Goal: Use online tool/utility: Utilize a website feature to perform a specific function

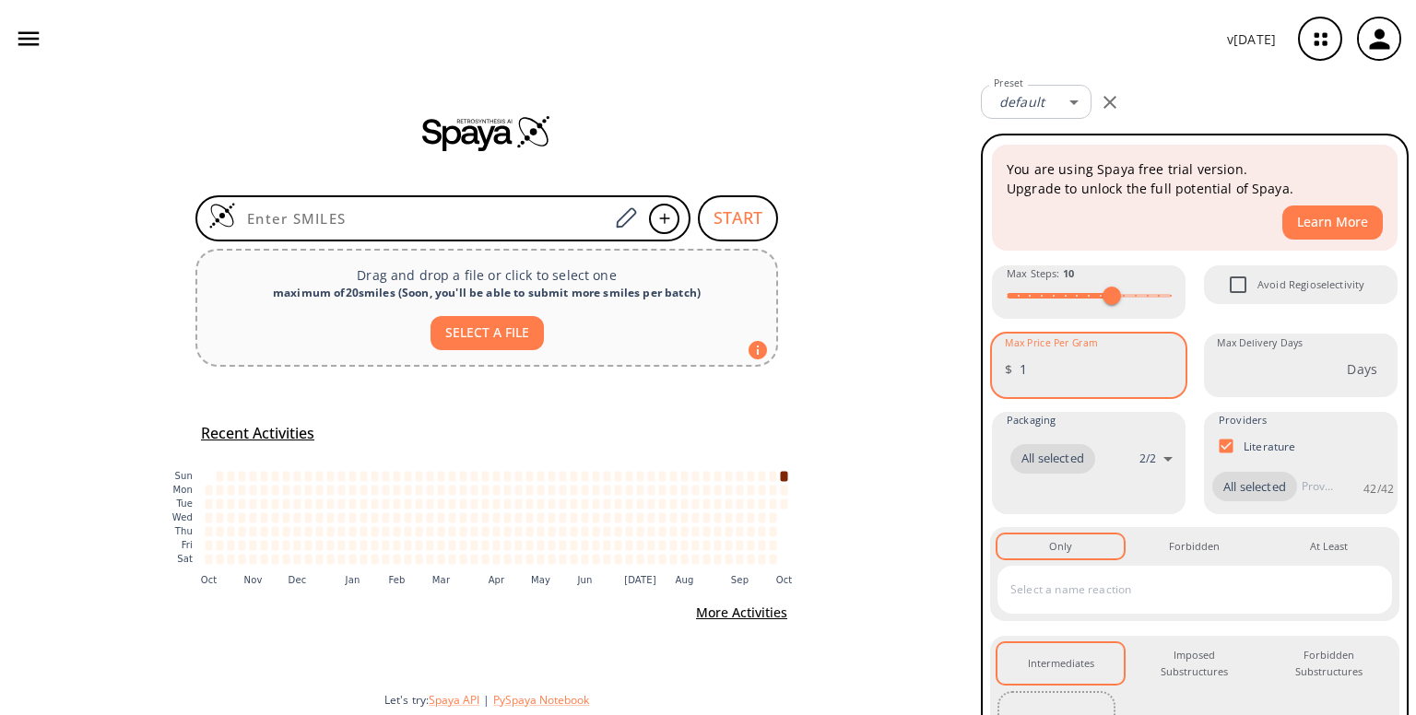
click at [1155, 365] on input "1" at bounding box center [1102, 369] width 166 height 49
click at [1155, 365] on input "2" at bounding box center [1102, 369] width 166 height 49
click at [1155, 365] on input "3" at bounding box center [1102, 369] width 166 height 49
click at [1158, 382] on input "3" at bounding box center [1102, 369] width 166 height 49
click at [1159, 377] on input "2" at bounding box center [1102, 369] width 166 height 49
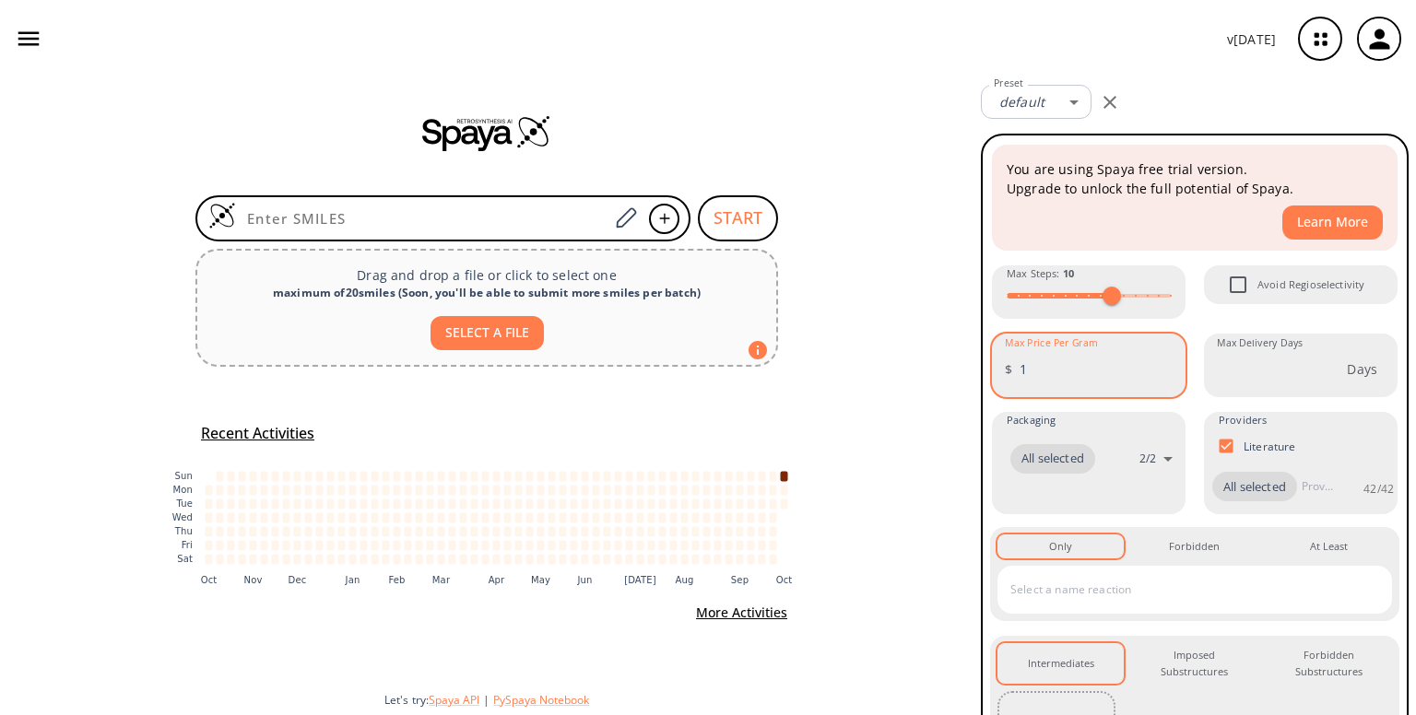
click at [1159, 377] on input "1" at bounding box center [1102, 369] width 166 height 49
type input "0"
click at [1159, 377] on input "0" at bounding box center [1102, 369] width 166 height 49
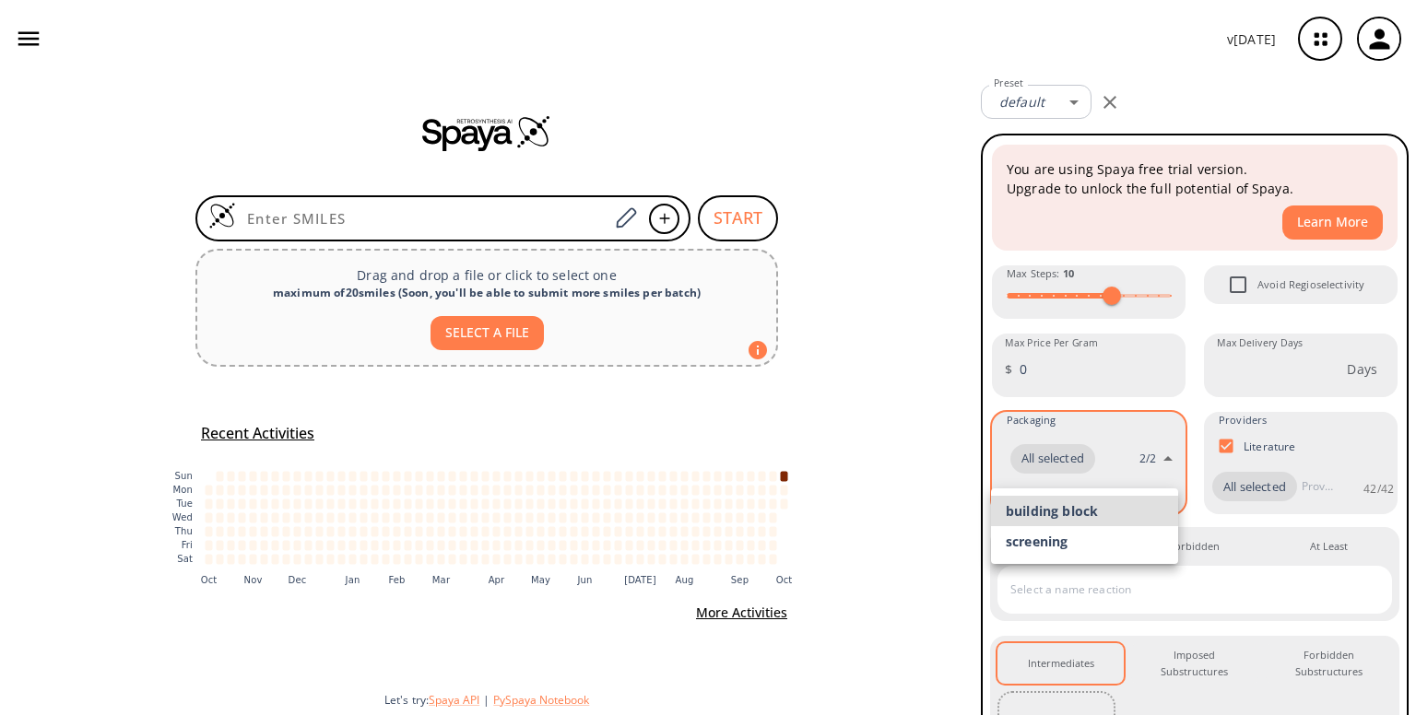
click at [1163, 458] on body "v 1.9.44 Chetan Malaganvi chetanmalaganvi07@gmail.com Retrosynthesis Activities…" at bounding box center [708, 357] width 1416 height 715
click at [1149, 455] on div at bounding box center [708, 357] width 1416 height 715
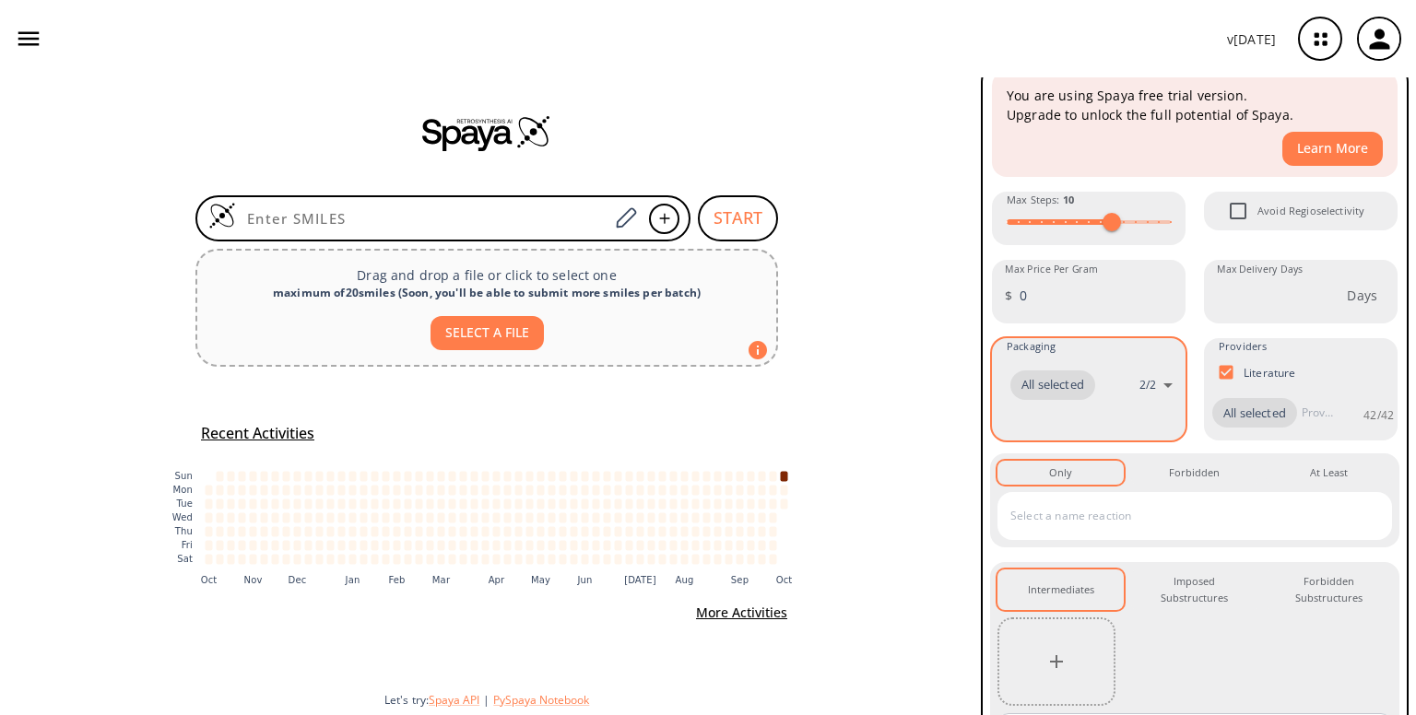
scroll to position [76, 0]
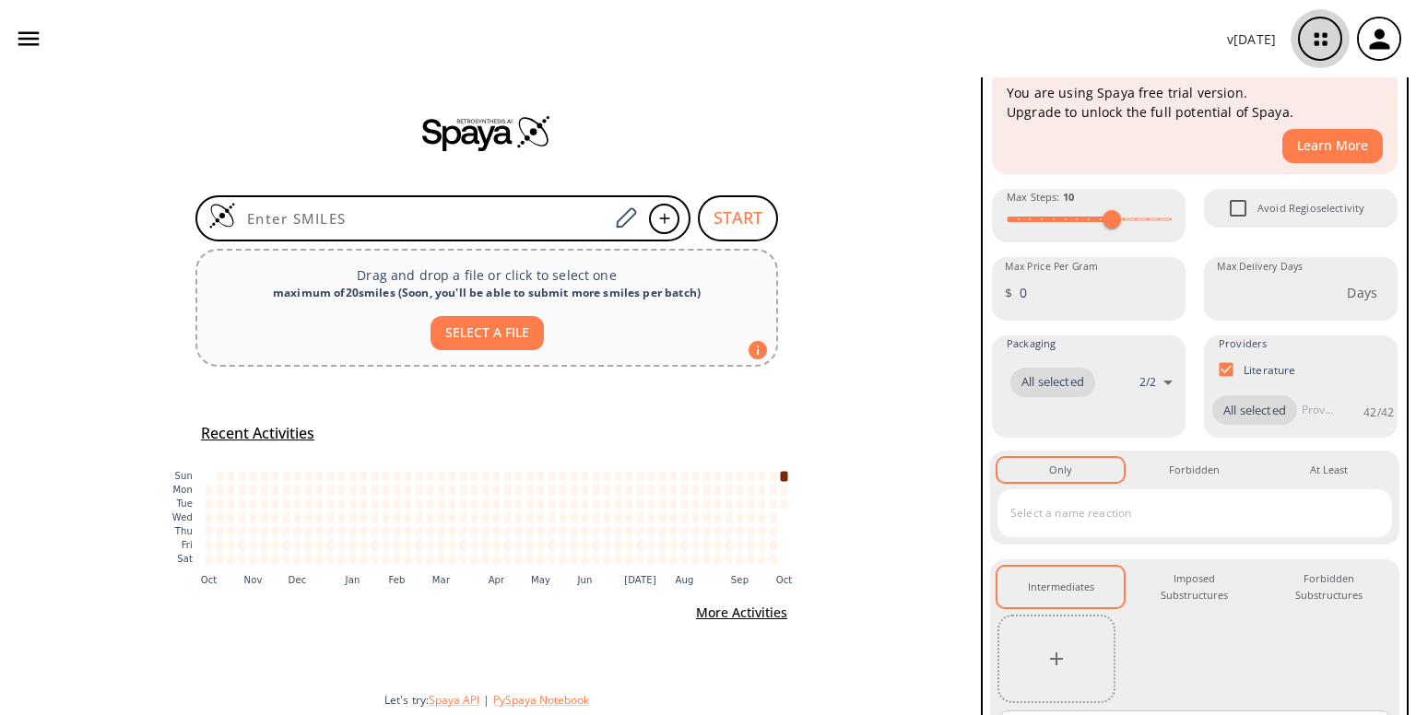
click at [1309, 37] on icon "button" at bounding box center [1320, 39] width 49 height 49
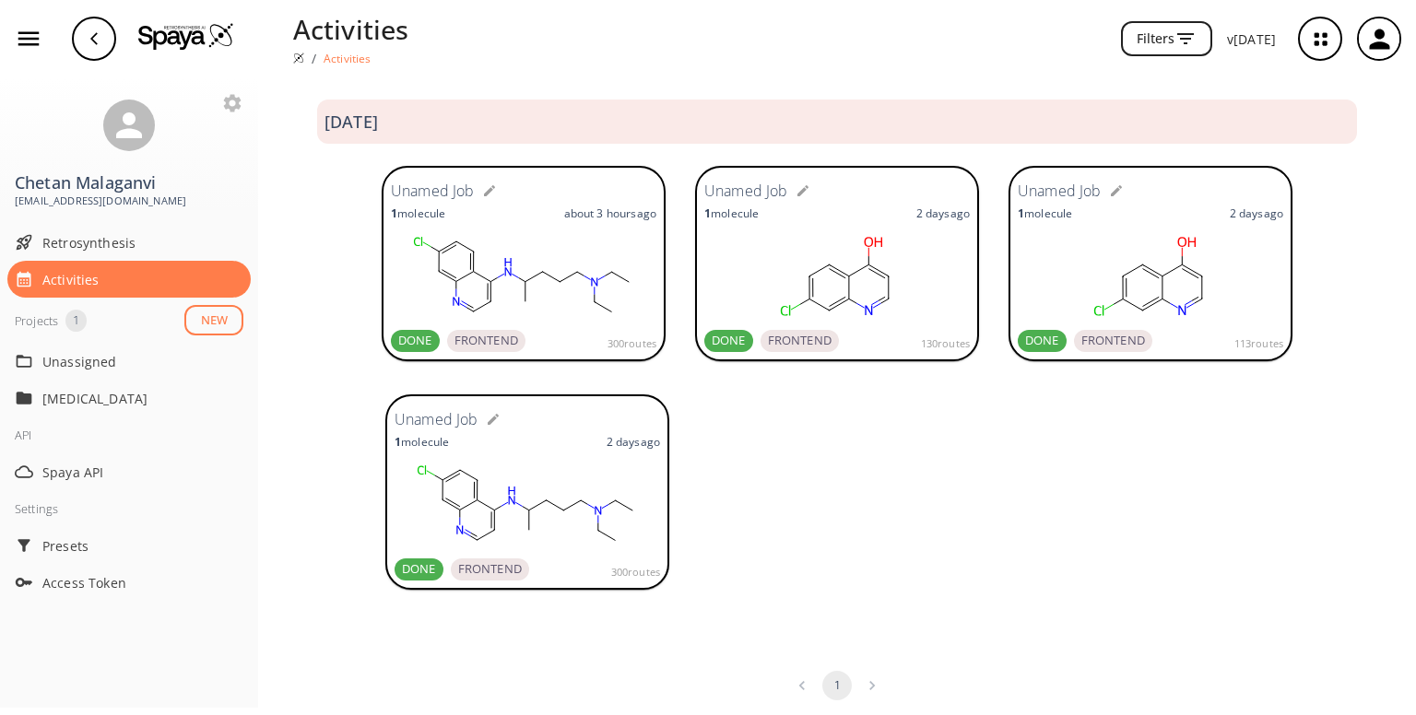
click at [530, 237] on rect at bounding box center [523, 276] width 265 height 92
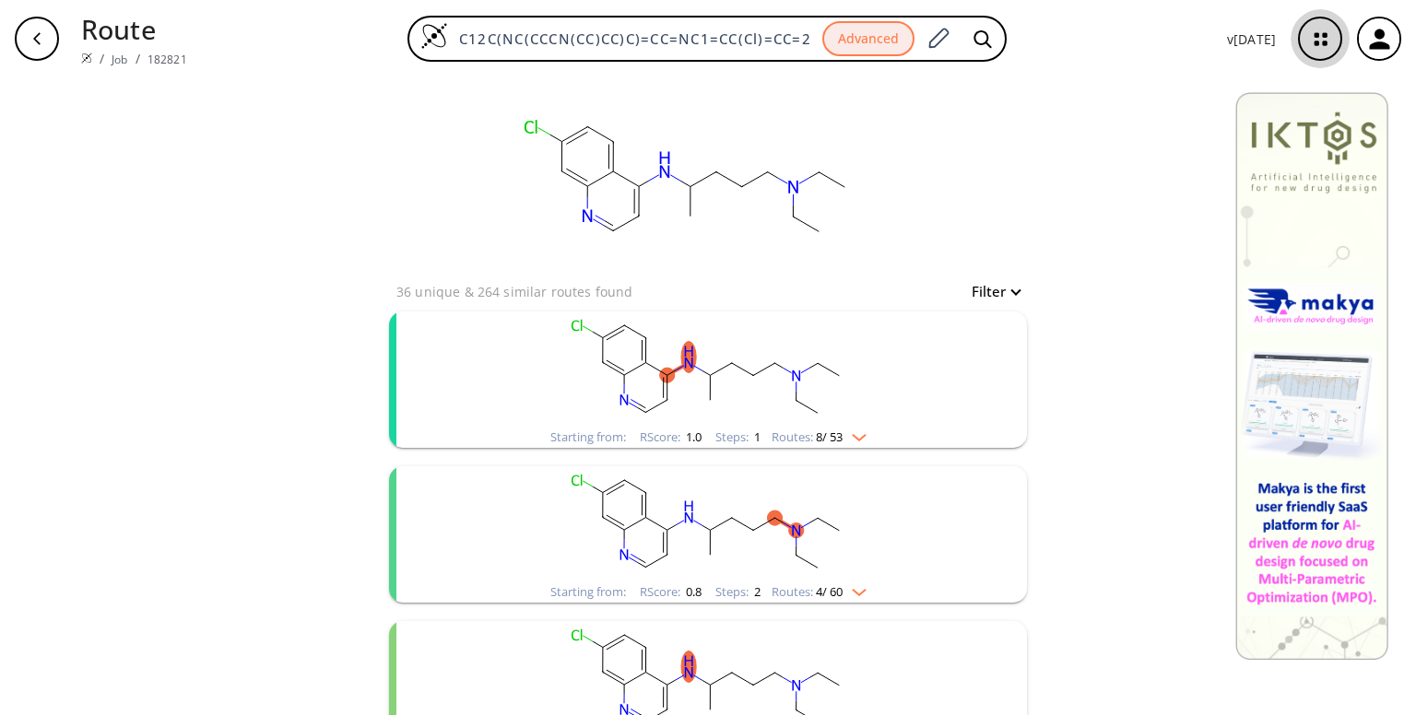
click at [1312, 37] on icon "button" at bounding box center [1320, 39] width 49 height 49
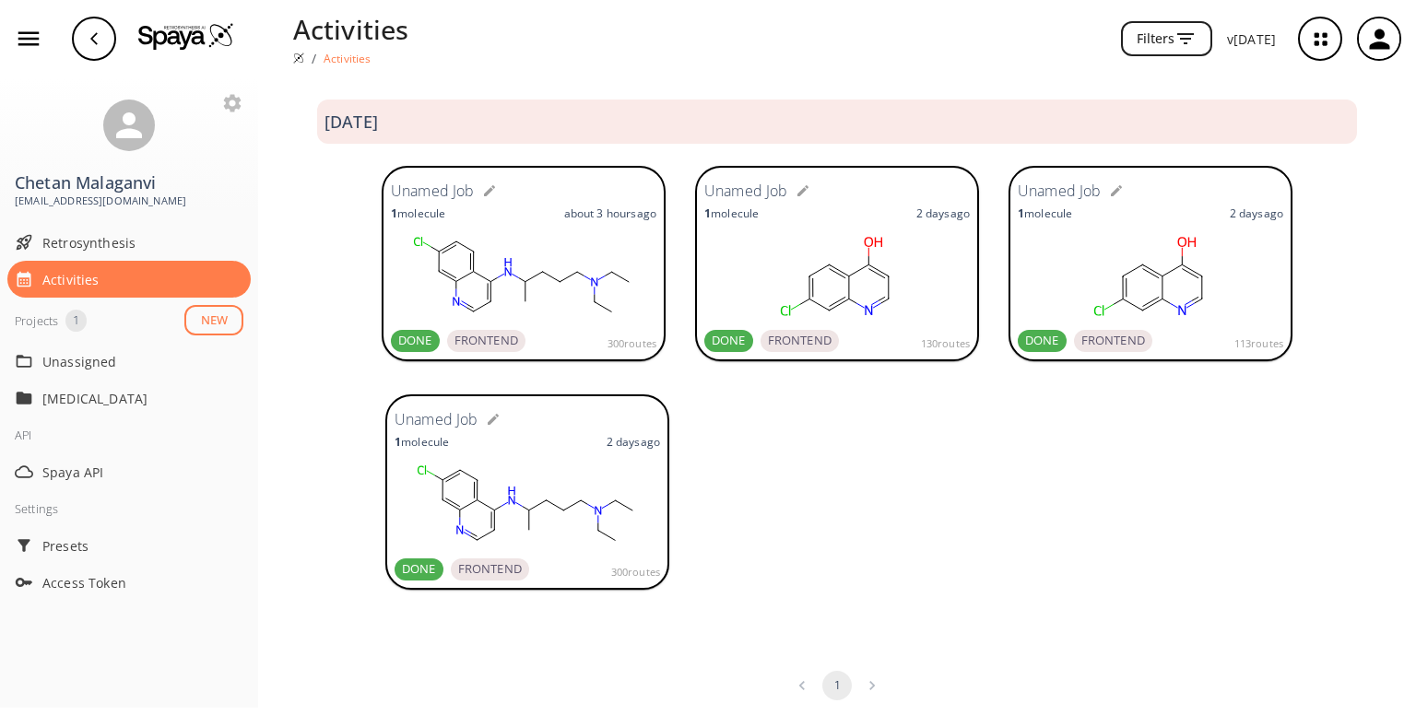
click at [524, 484] on rect at bounding box center [526, 505] width 265 height 92
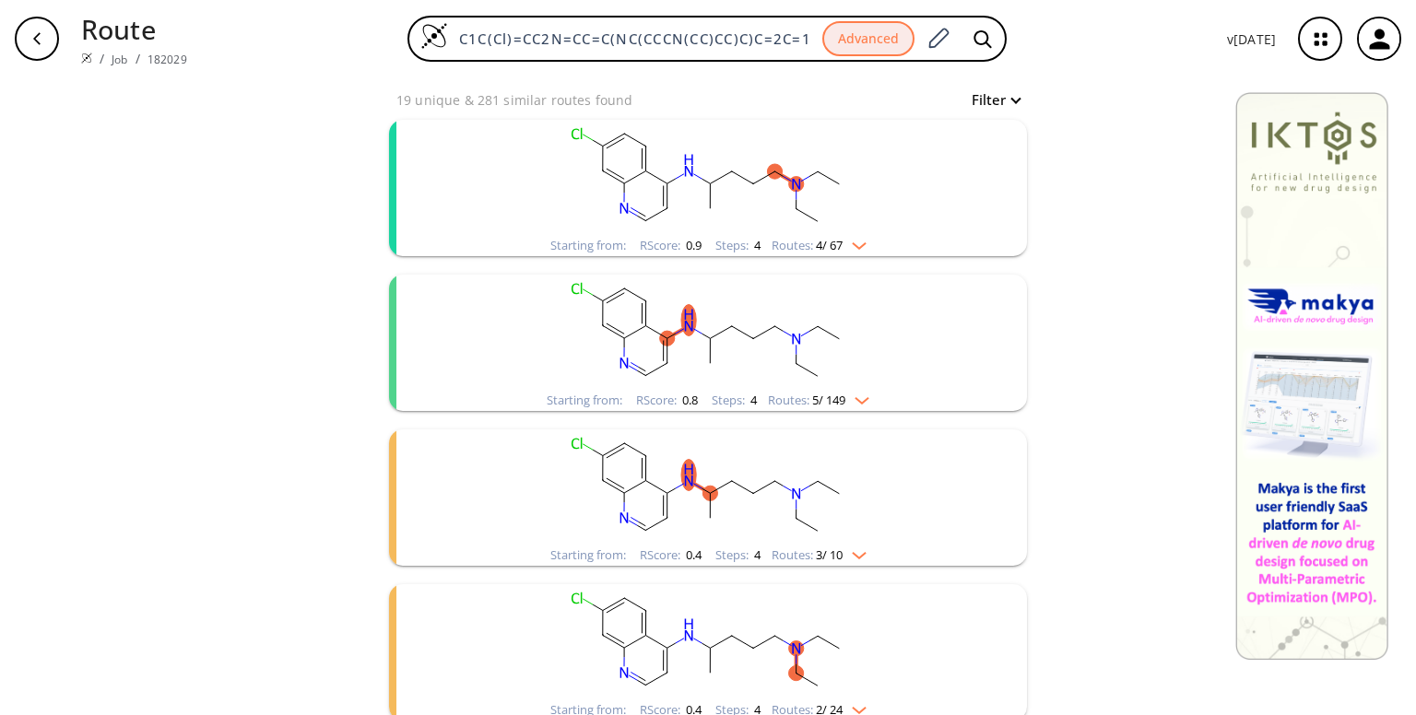
scroll to position [191, 0]
click at [848, 394] on img "clusters" at bounding box center [857, 398] width 24 height 15
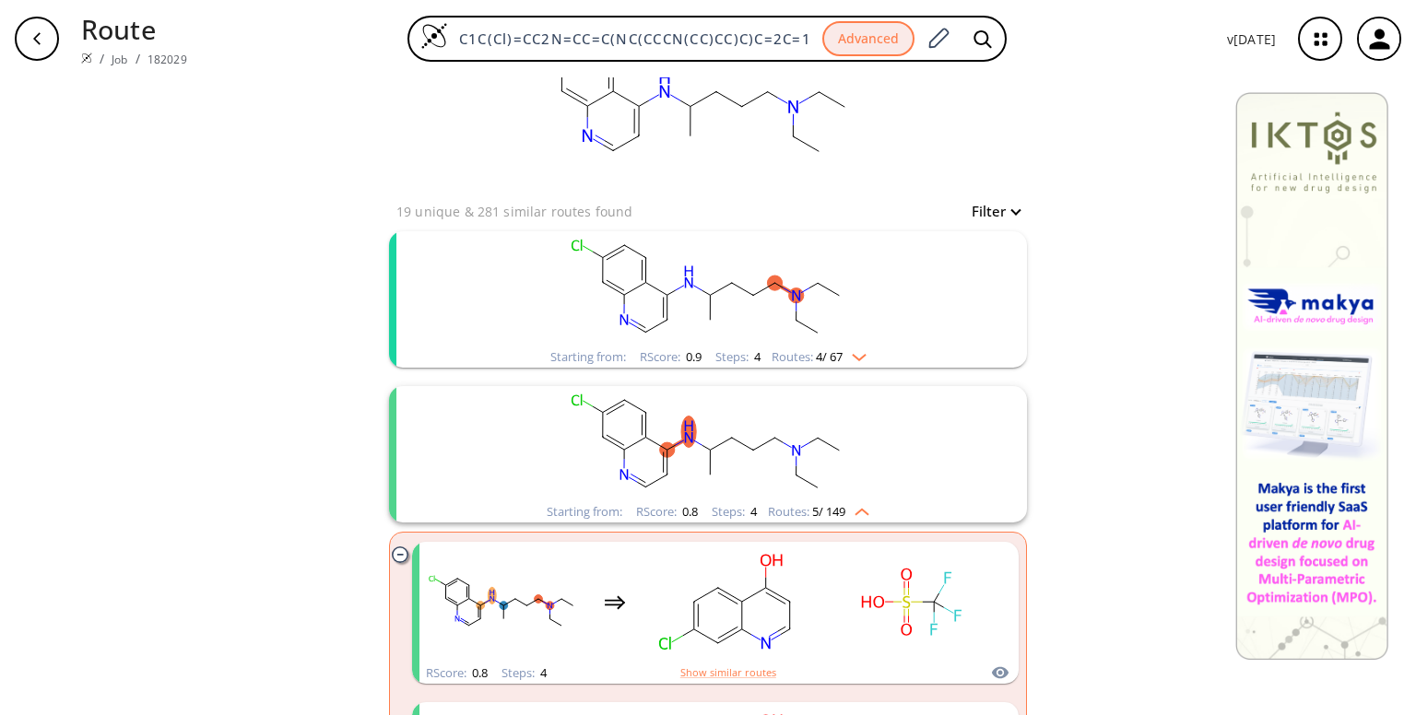
scroll to position [162, 0]
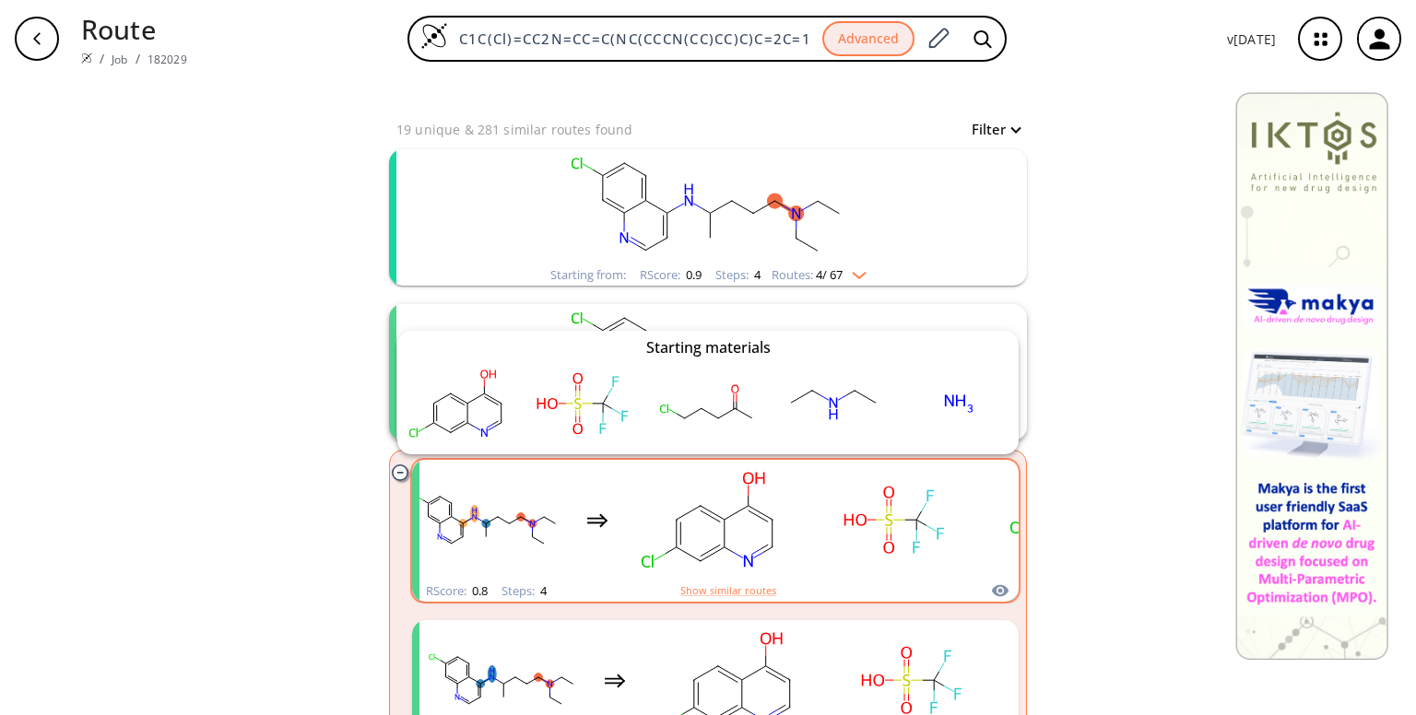
click at [991, 587] on icon "clusters" at bounding box center [1000, 591] width 18 height 22
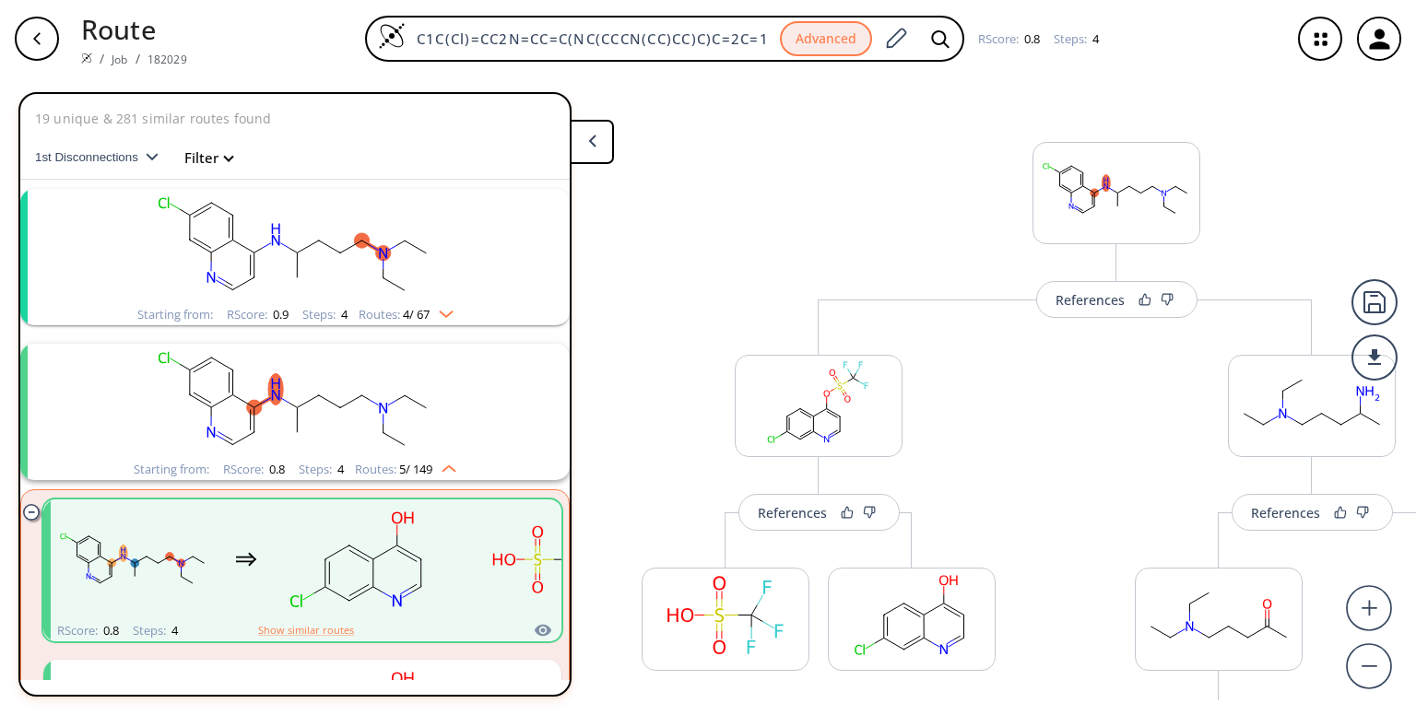
scroll to position [195, 0]
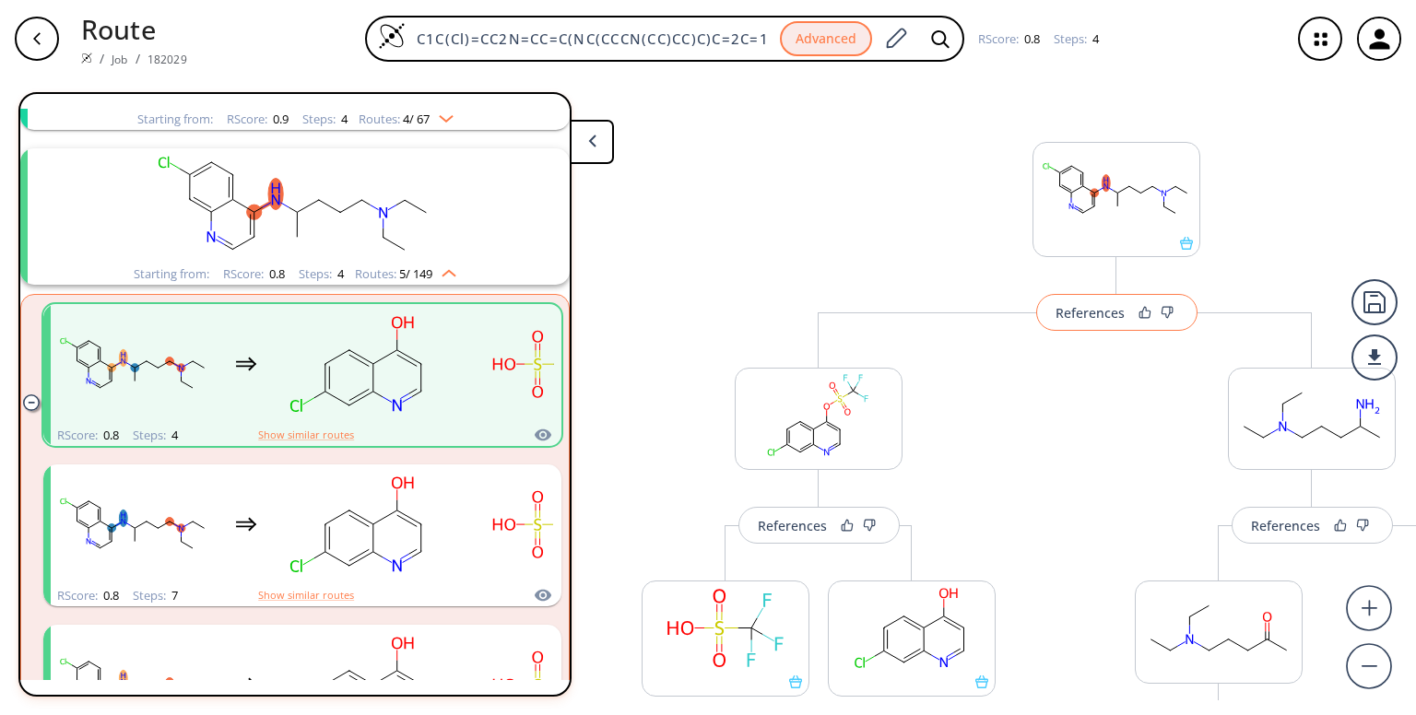
click at [1085, 312] on div "References" at bounding box center [1089, 313] width 69 height 12
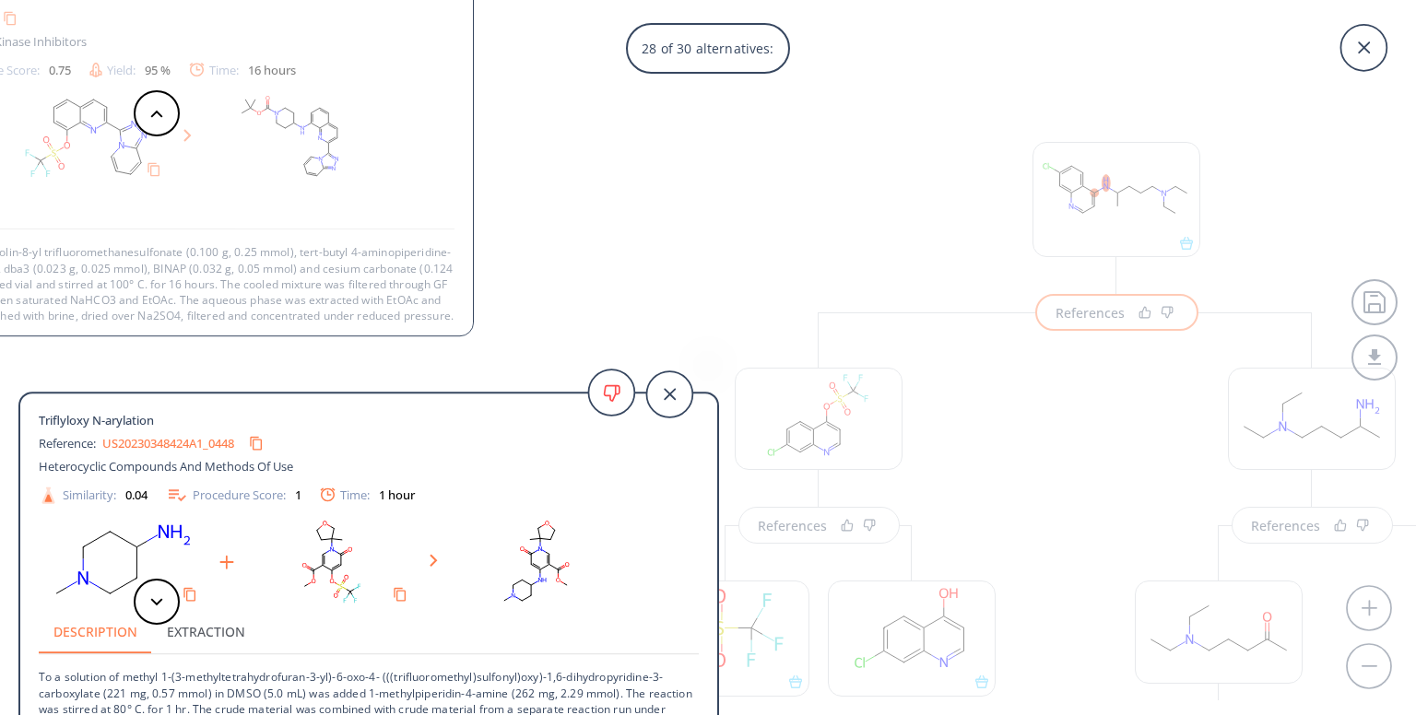
scroll to position [2, 0]
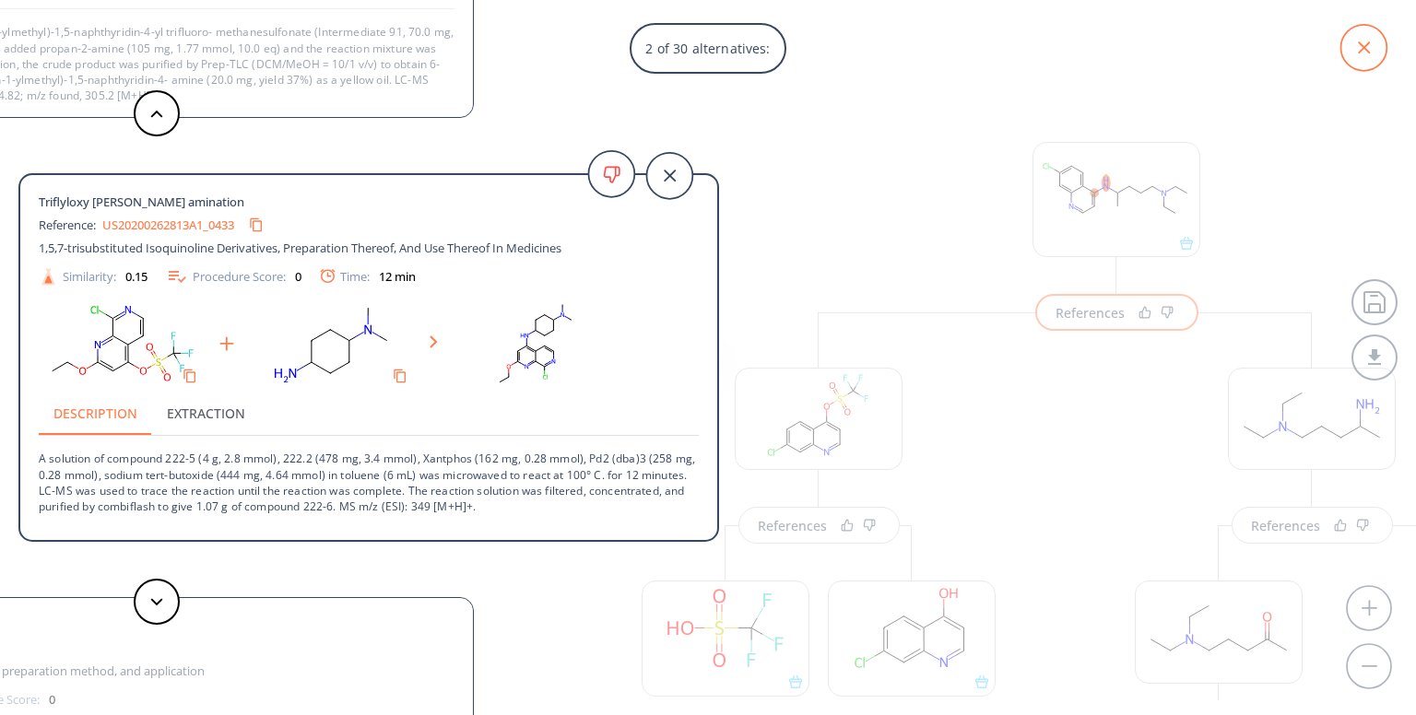
click at [1368, 41] on icon at bounding box center [1363, 48] width 46 height 46
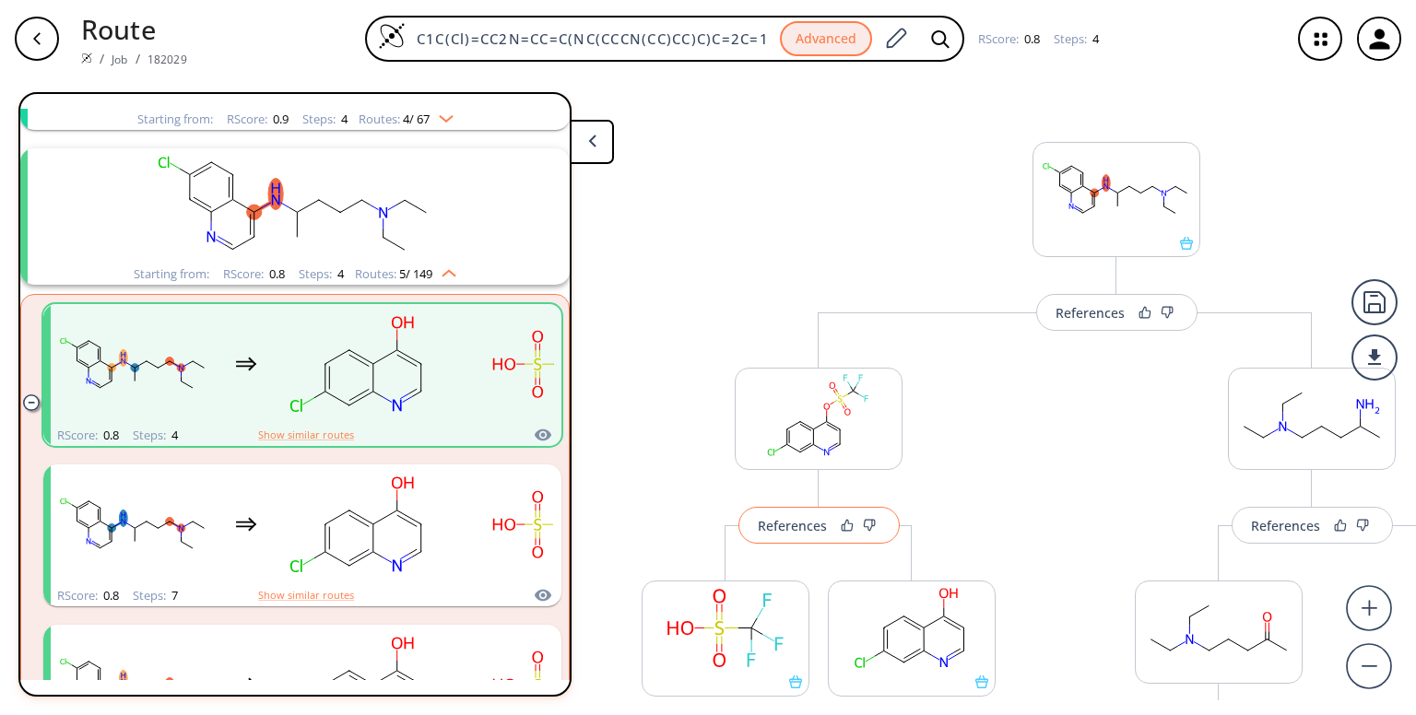
click at [783, 529] on div "References" at bounding box center [792, 526] width 69 height 12
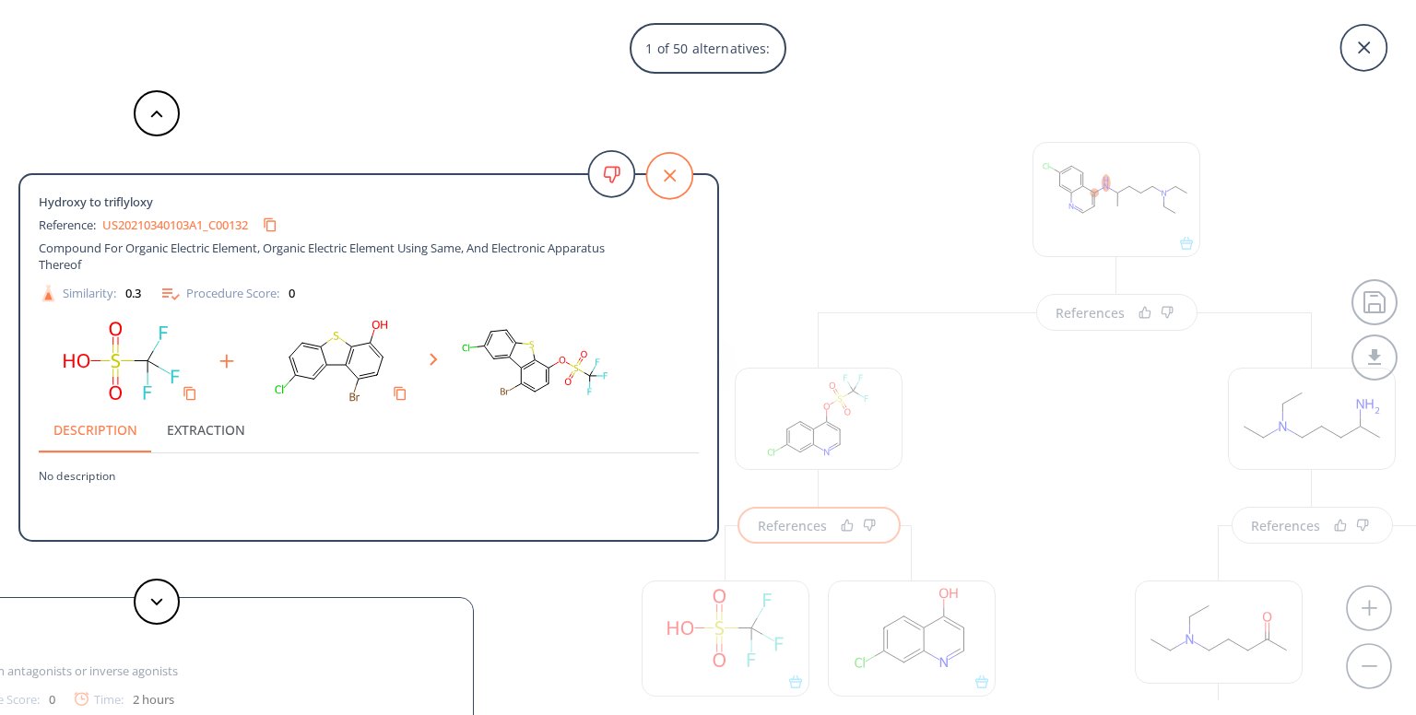
click at [662, 167] on icon at bounding box center [669, 176] width 46 height 46
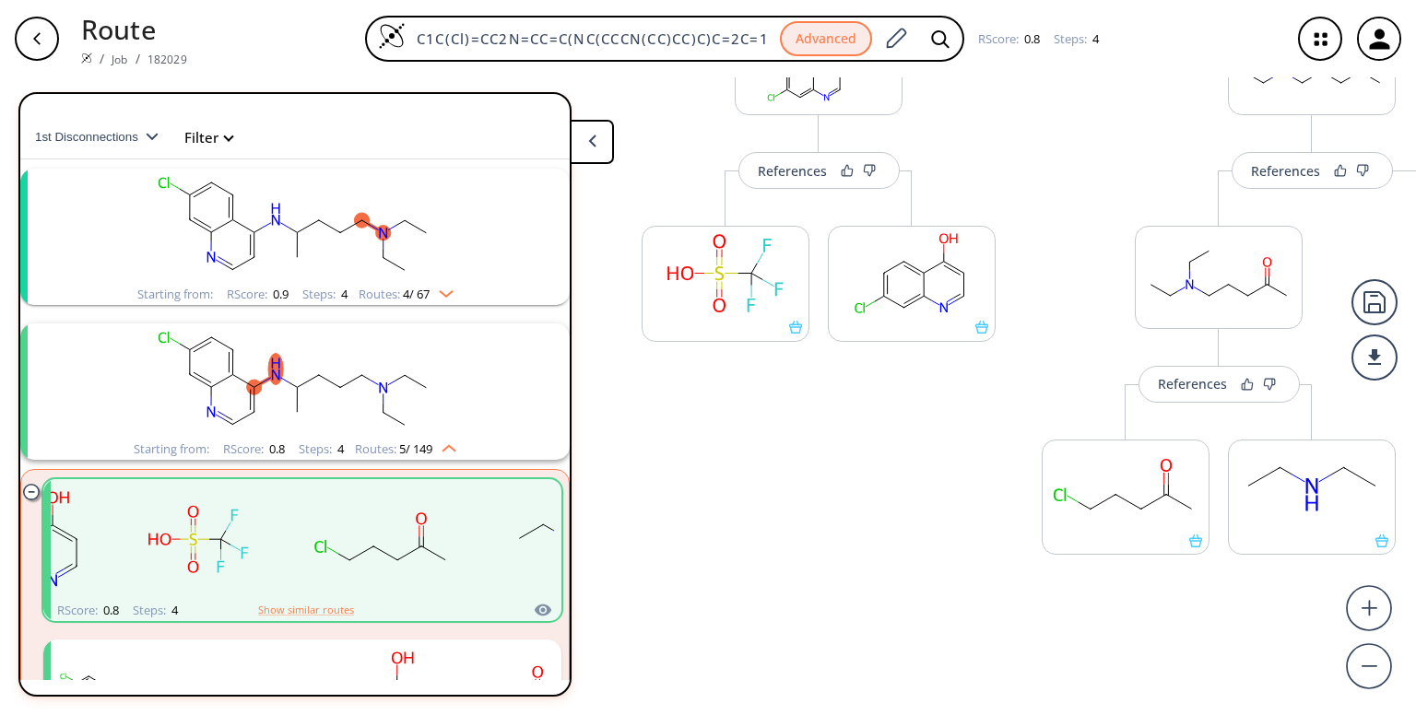
scroll to position [0, 0]
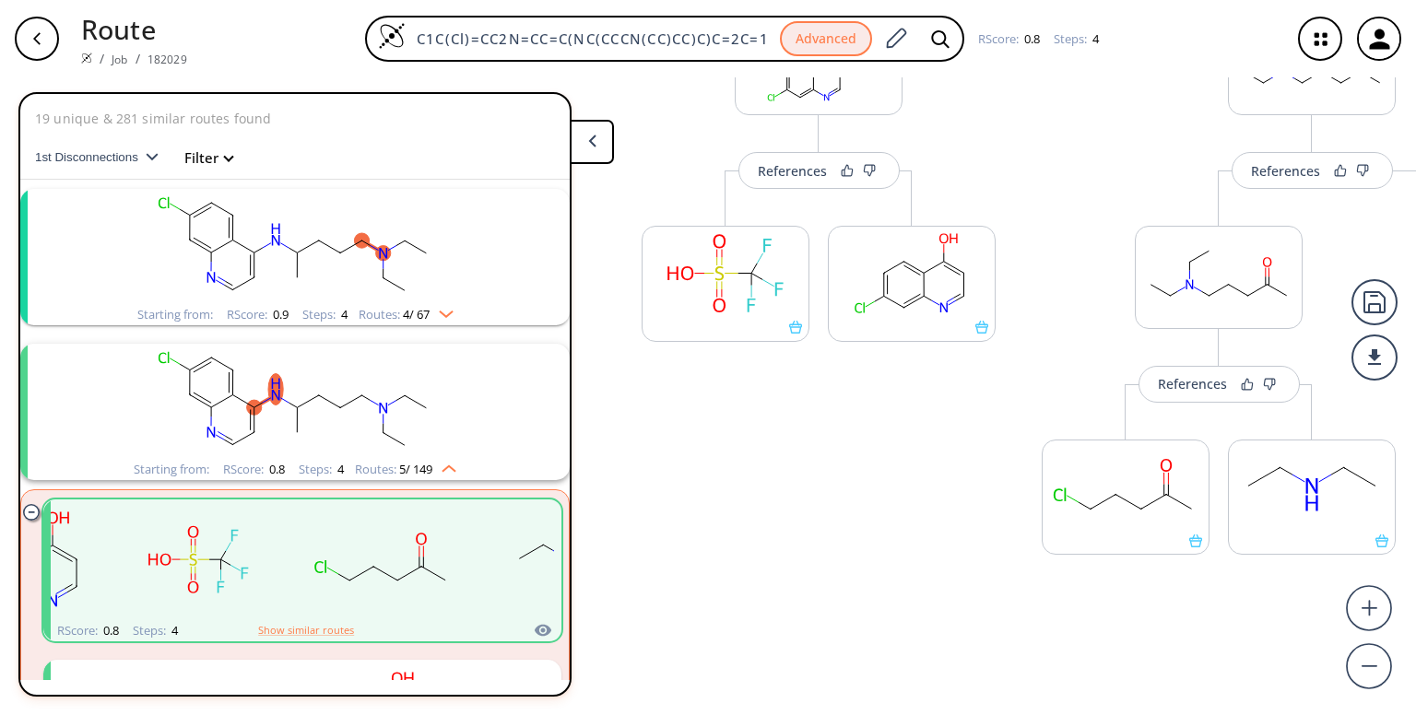
click at [442, 311] on img "clusters" at bounding box center [441, 310] width 24 height 15
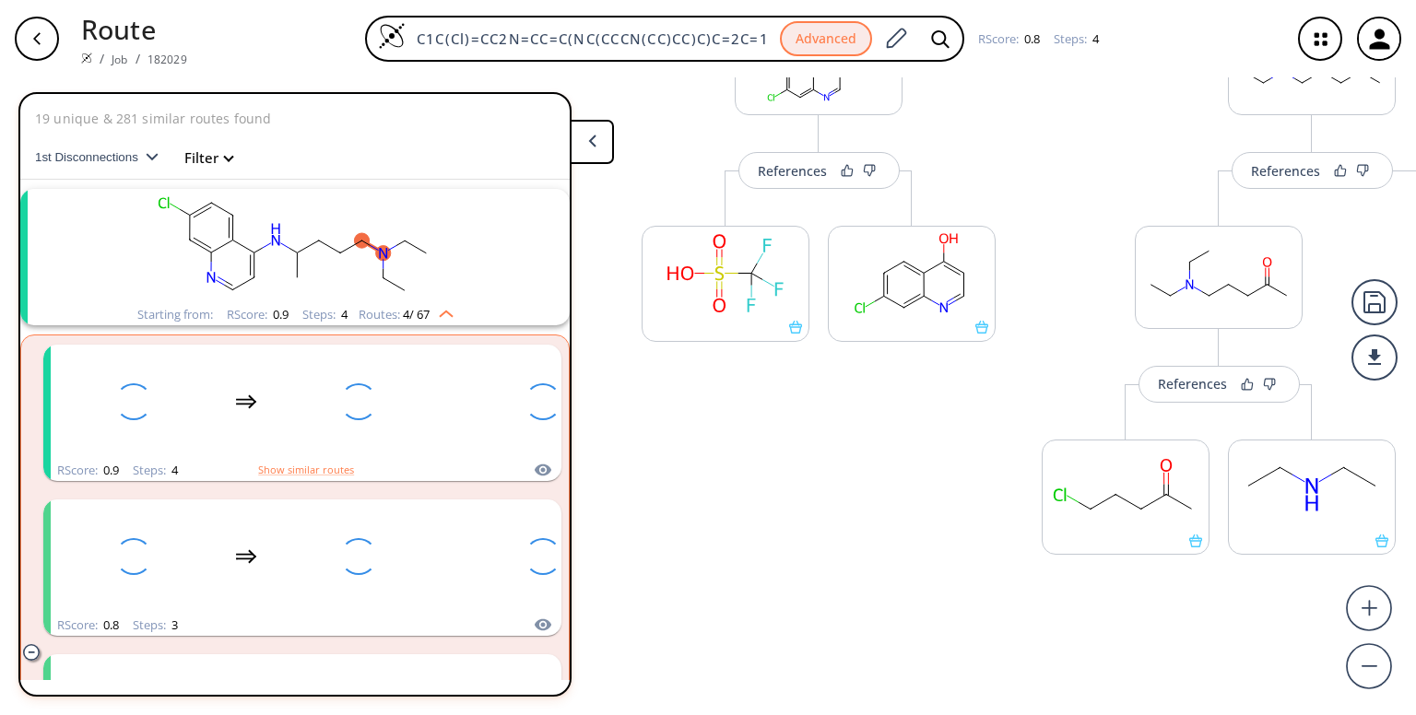
click at [442, 311] on img "clusters" at bounding box center [441, 310] width 24 height 15
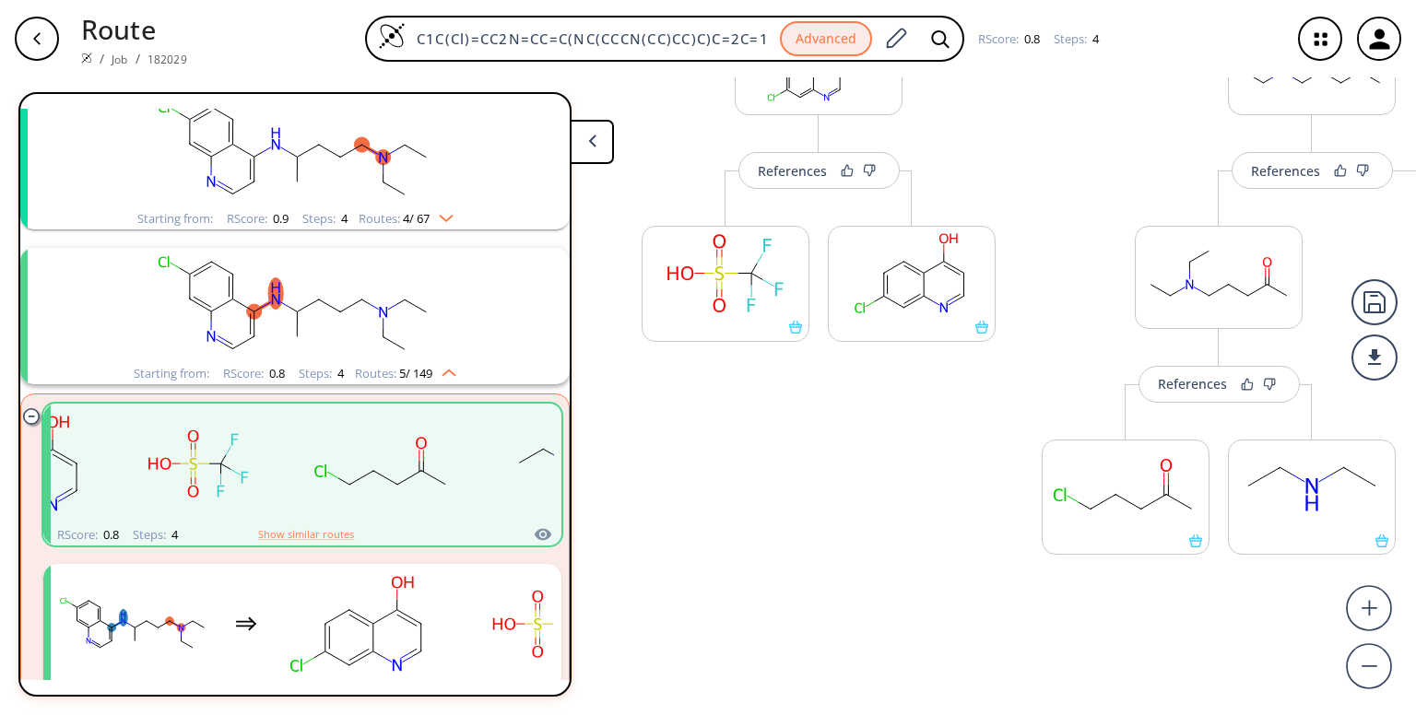
scroll to position [187, 0]
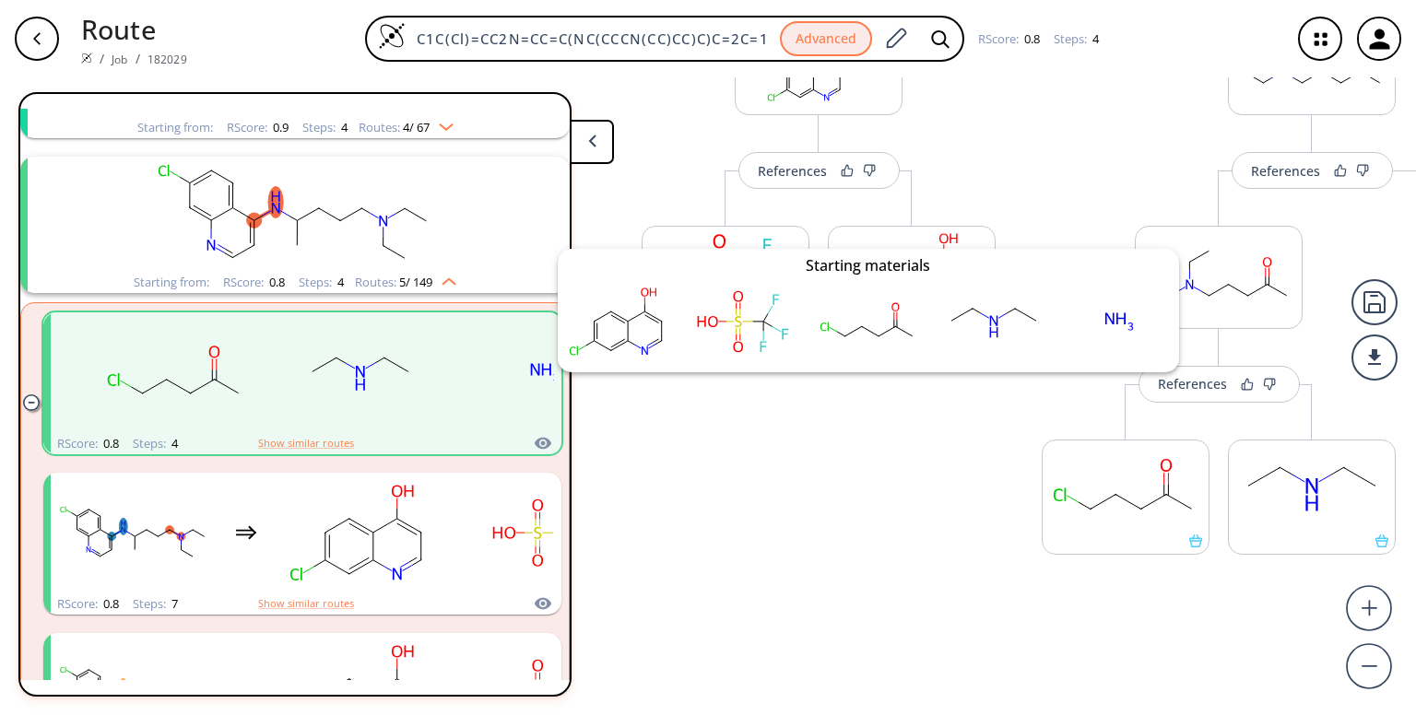
click at [535, 440] on icon "clusters" at bounding box center [543, 443] width 17 height 12
